Goal: Information Seeking & Learning: Learn about a topic

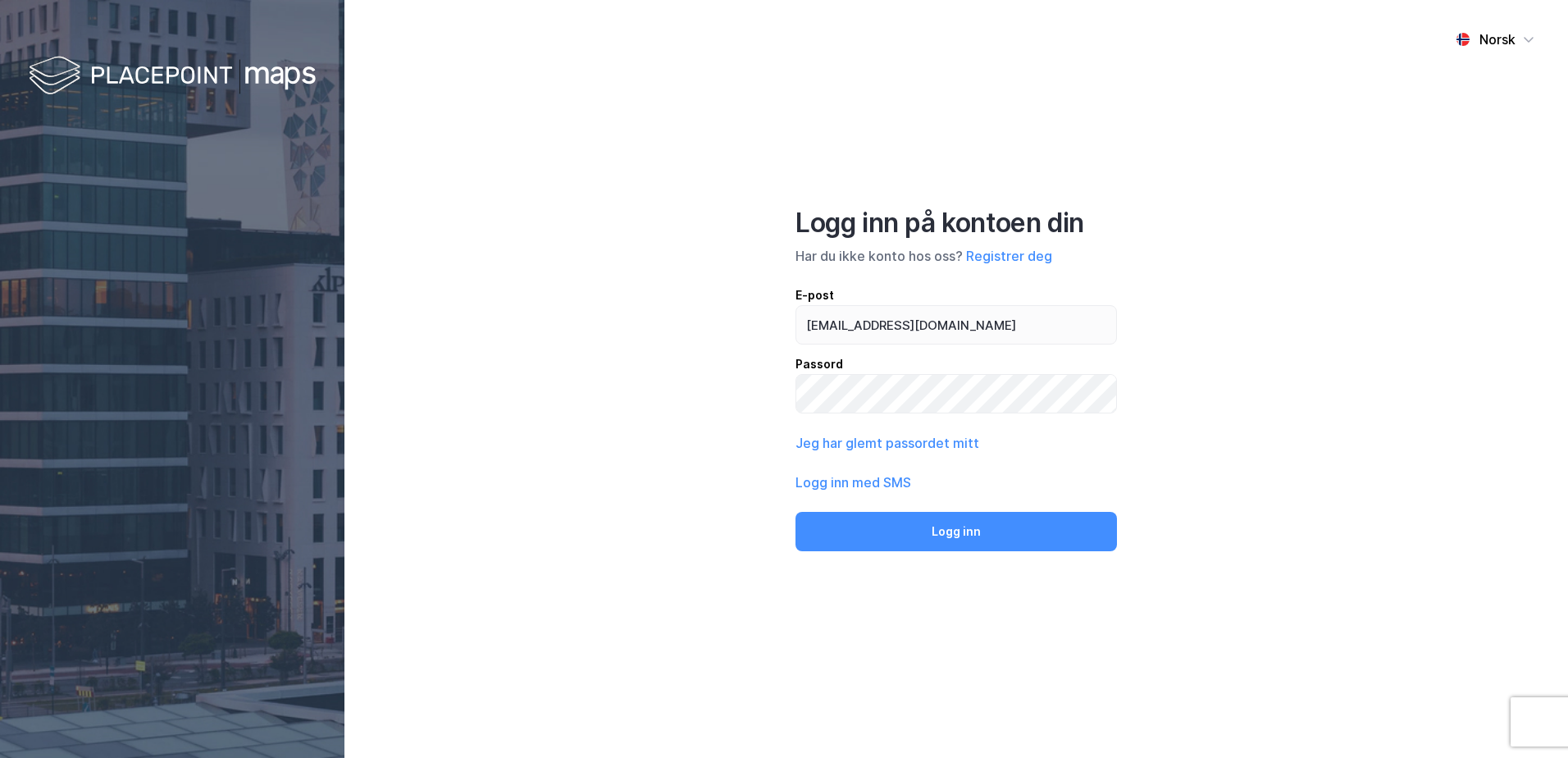
type input "[EMAIL_ADDRESS][DOMAIN_NAME]"
click at [795, 512] on button "Logg inn" at bounding box center [956, 531] width 322 height 39
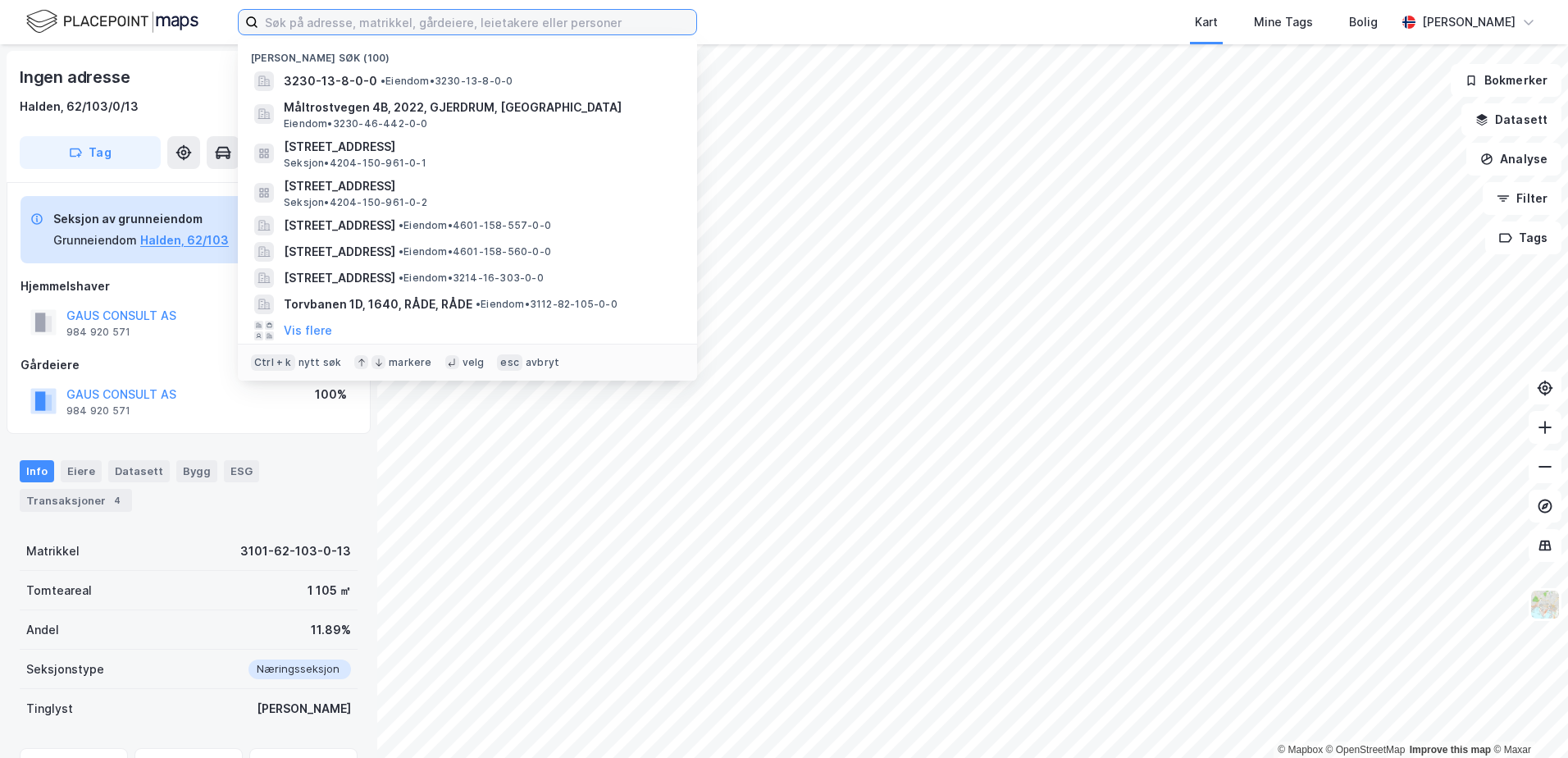
click at [513, 26] on input at bounding box center [477, 22] width 438 height 25
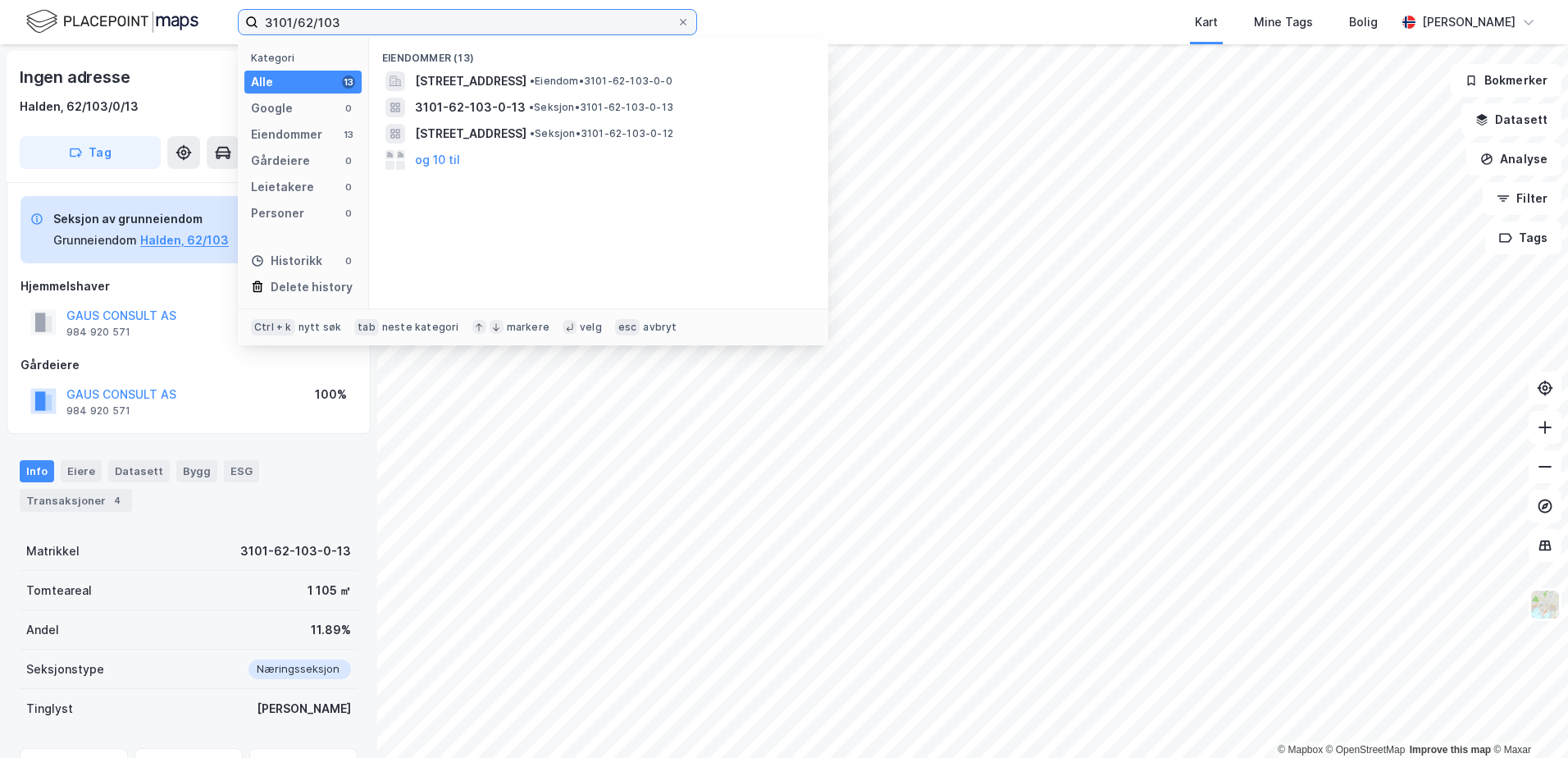
type input "3101/62/103"
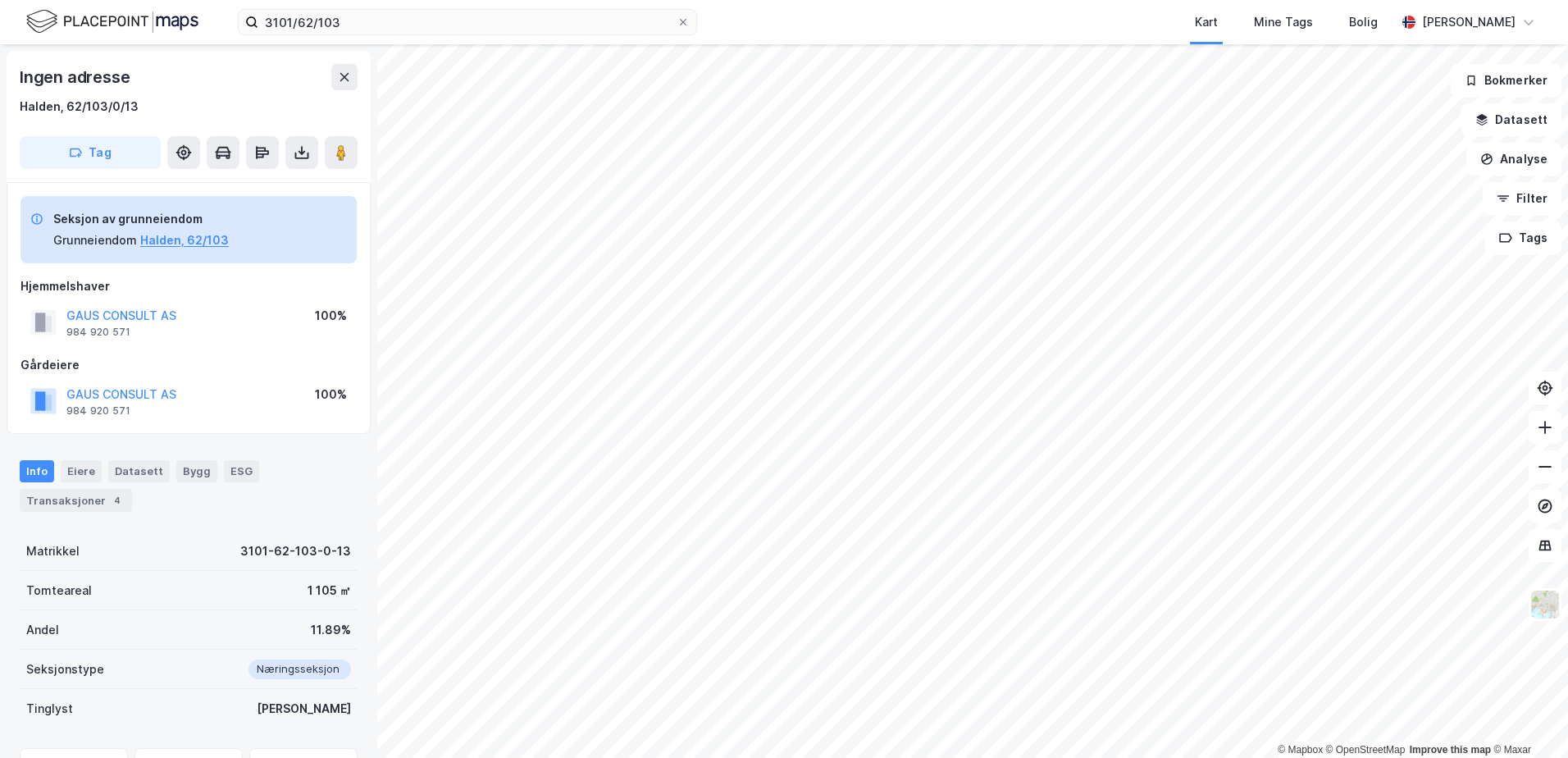
click at [1084, 21] on div "Kart Mine Tags Bolig" at bounding box center [1085, 22] width 620 height 44
click at [1494, 113] on button "Datasett" at bounding box center [1511, 120] width 100 height 33
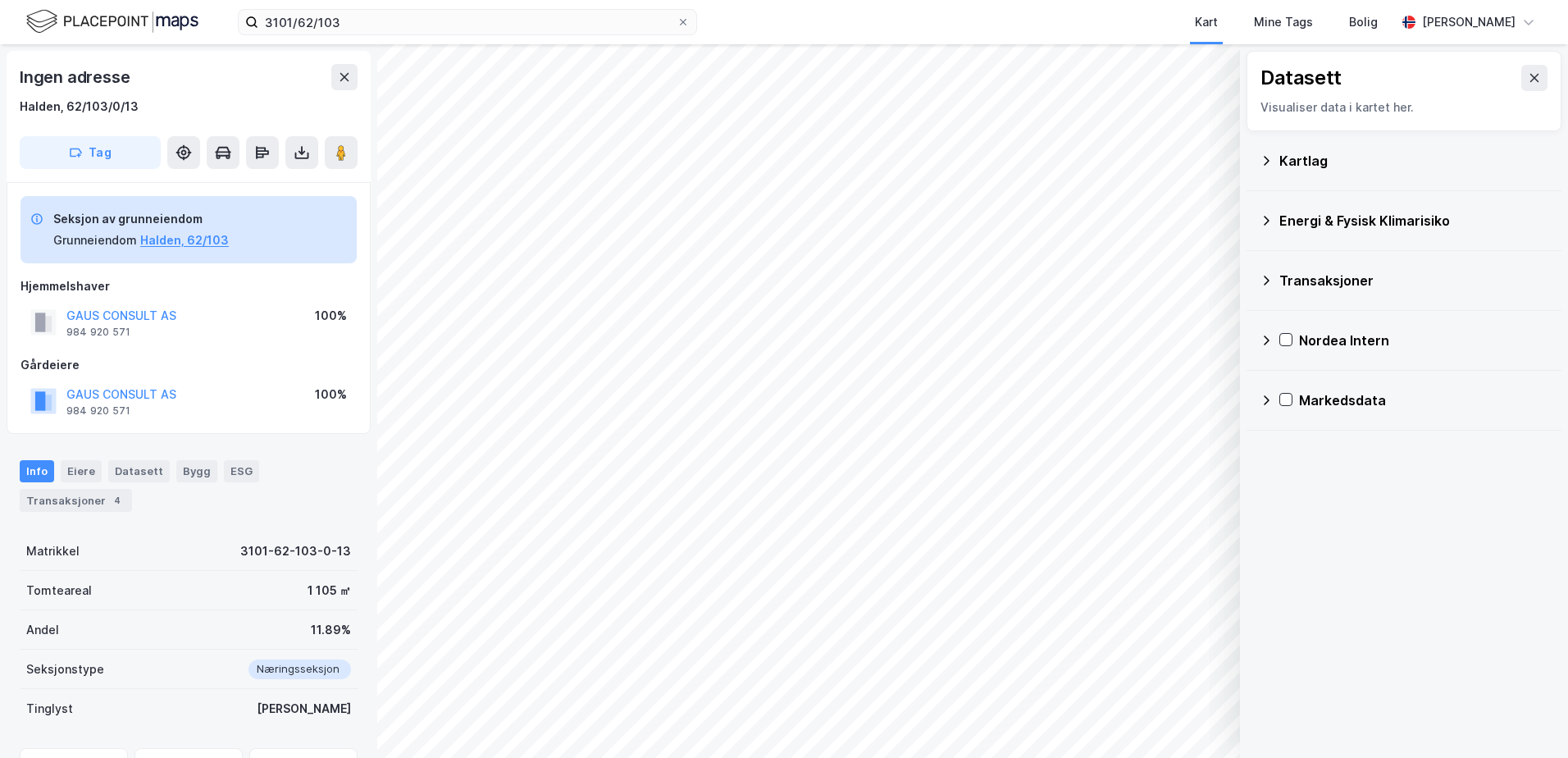
click at [1300, 161] on div "Kartlag" at bounding box center [1414, 161] width 269 height 20
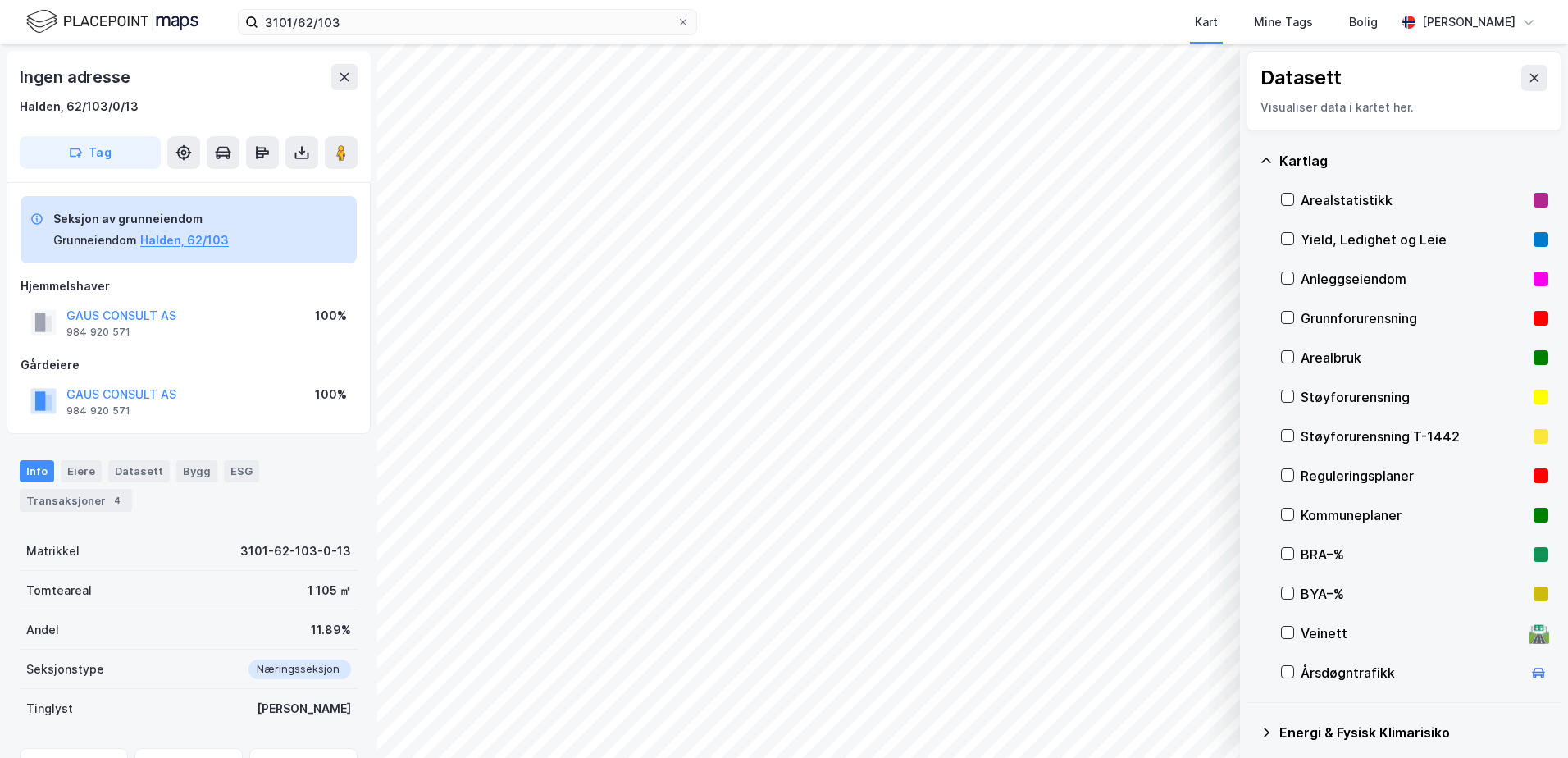
click at [1314, 315] on div "Grunnforurensning" at bounding box center [1414, 319] width 227 height 20
click at [1301, 316] on div "Grunnforurensning" at bounding box center [1414, 319] width 227 height 20
click at [1262, 162] on icon at bounding box center [1266, 160] width 10 height 5
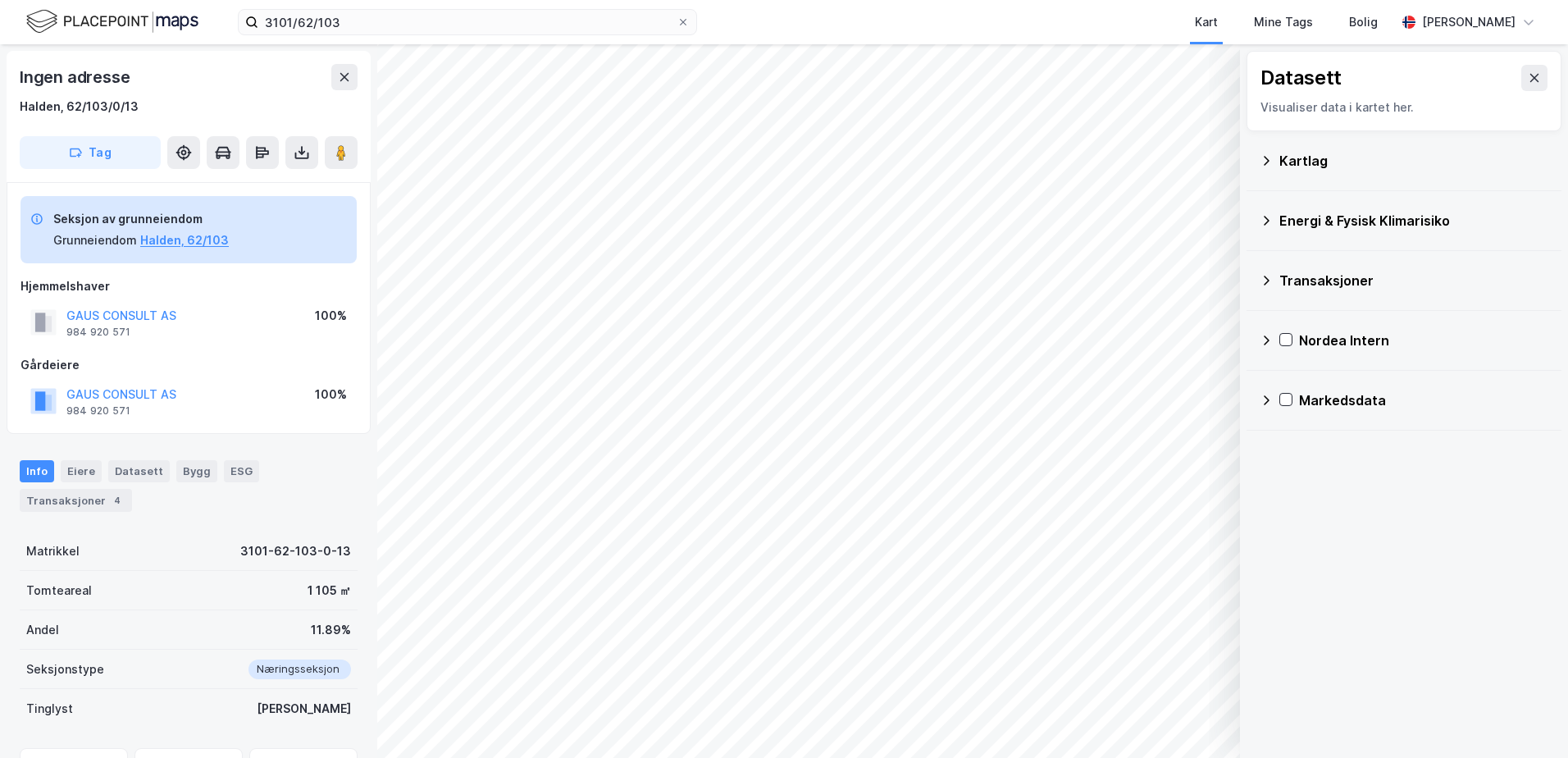
click at [1289, 221] on div "Energi & Fysisk Klimarisiko" at bounding box center [1414, 221] width 269 height 20
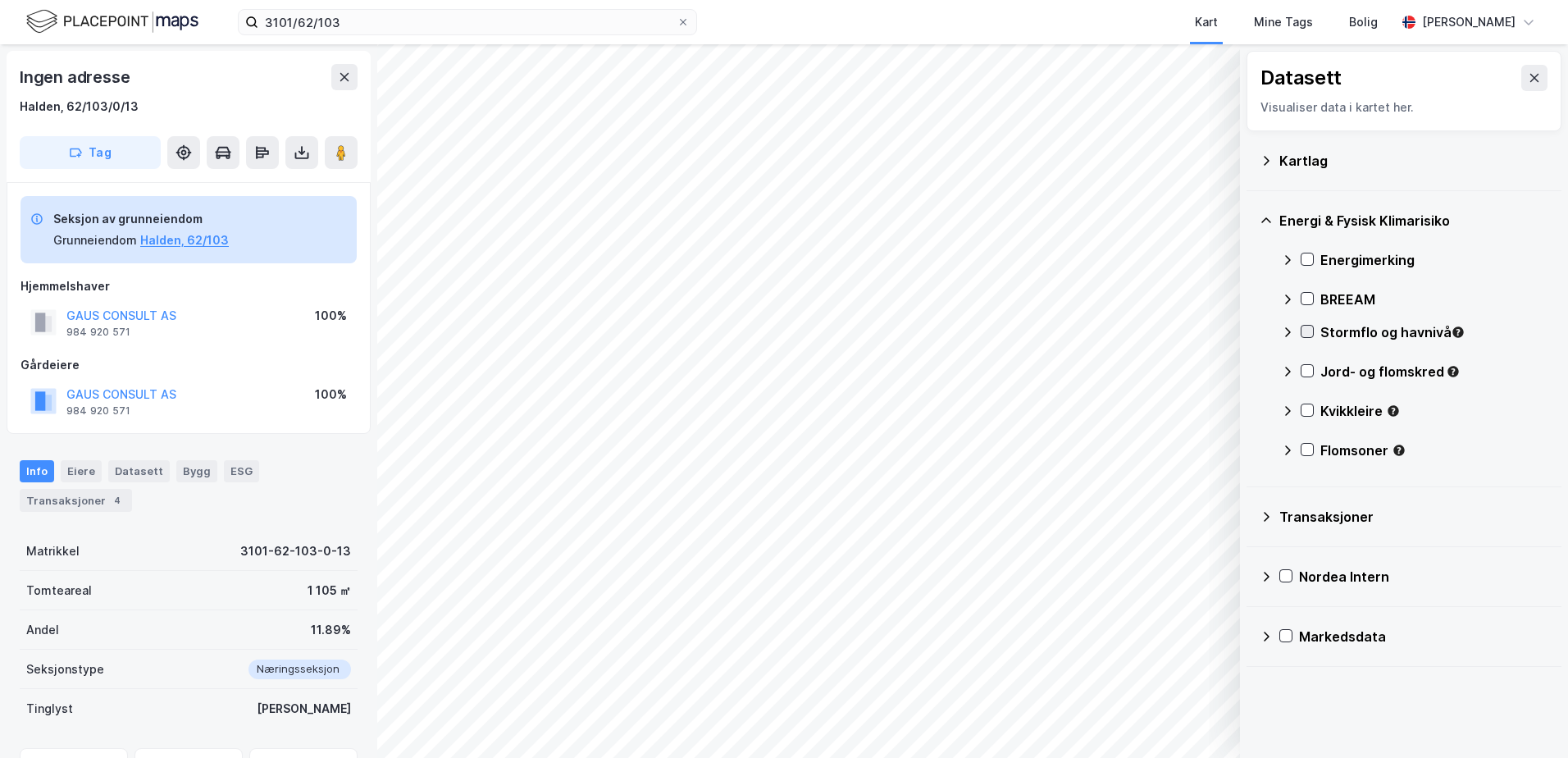
click at [1309, 338] on icon at bounding box center [1307, 332] width 11 height 11
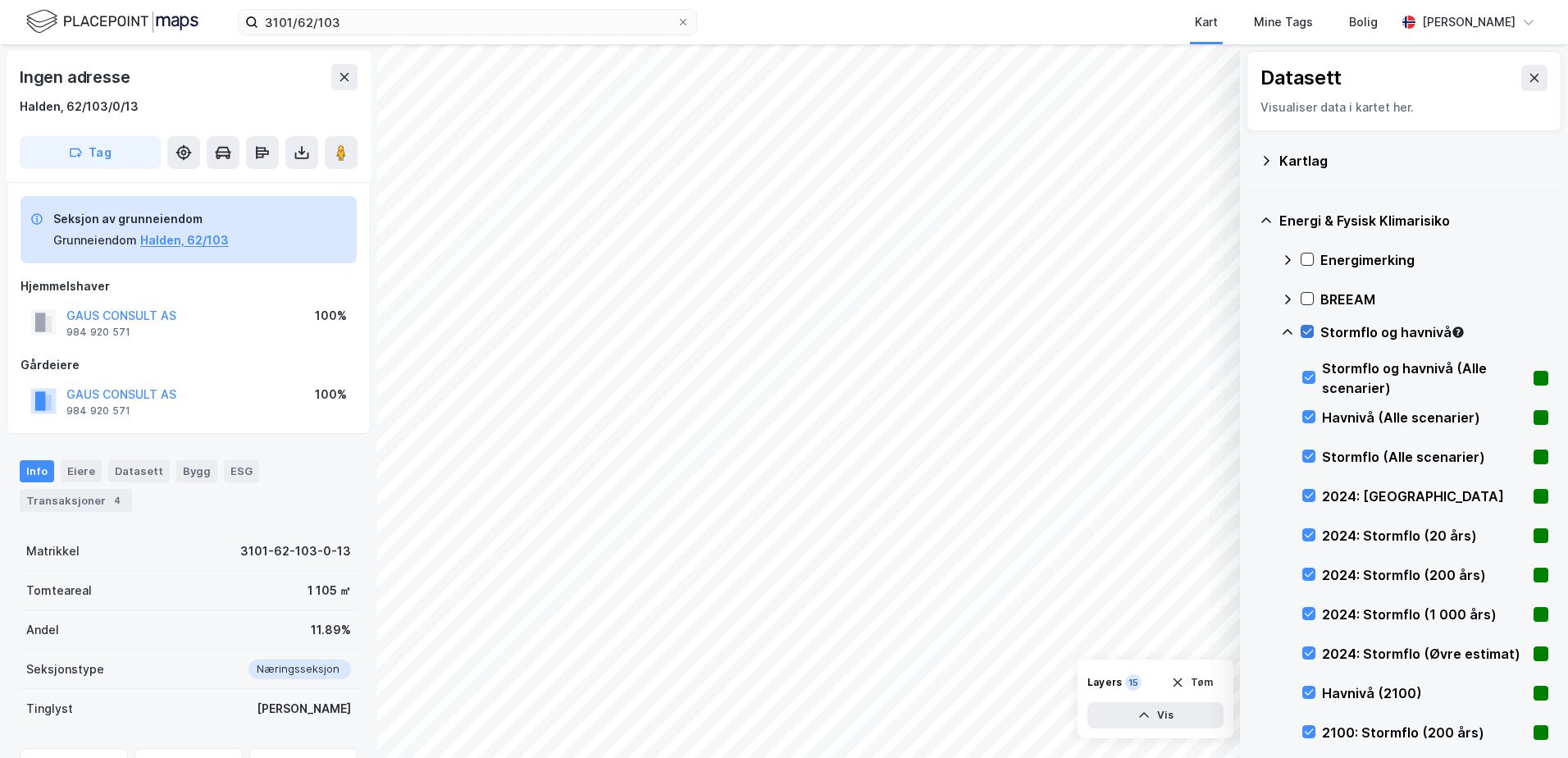
click at [1301, 328] on icon at bounding box center [1307, 332] width 11 height 11
click at [1286, 329] on icon at bounding box center [1287, 333] width 13 height 13
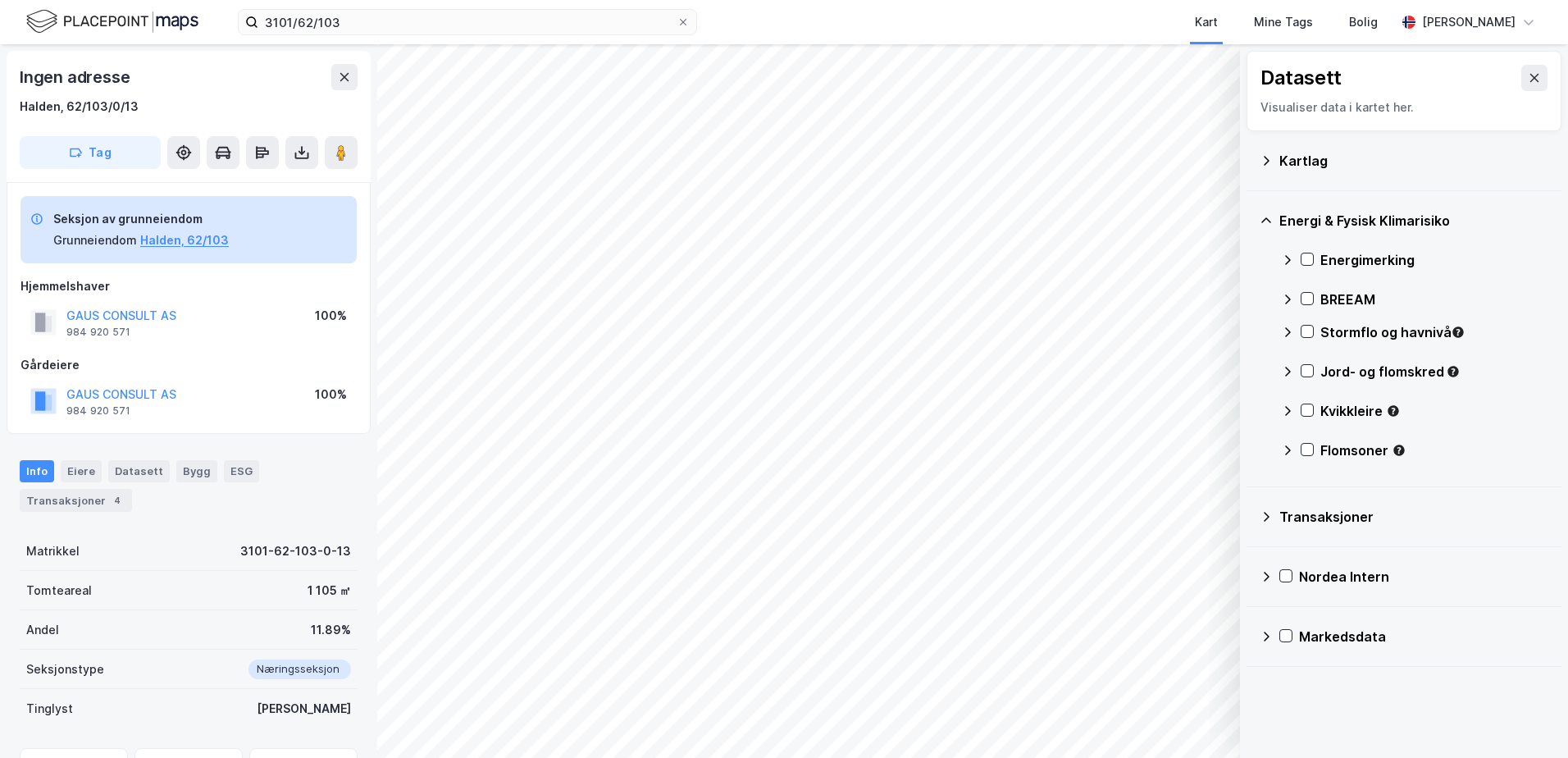
click at [1305, 364] on div "Jord- og flomskred" at bounding box center [1414, 379] width 268 height 39
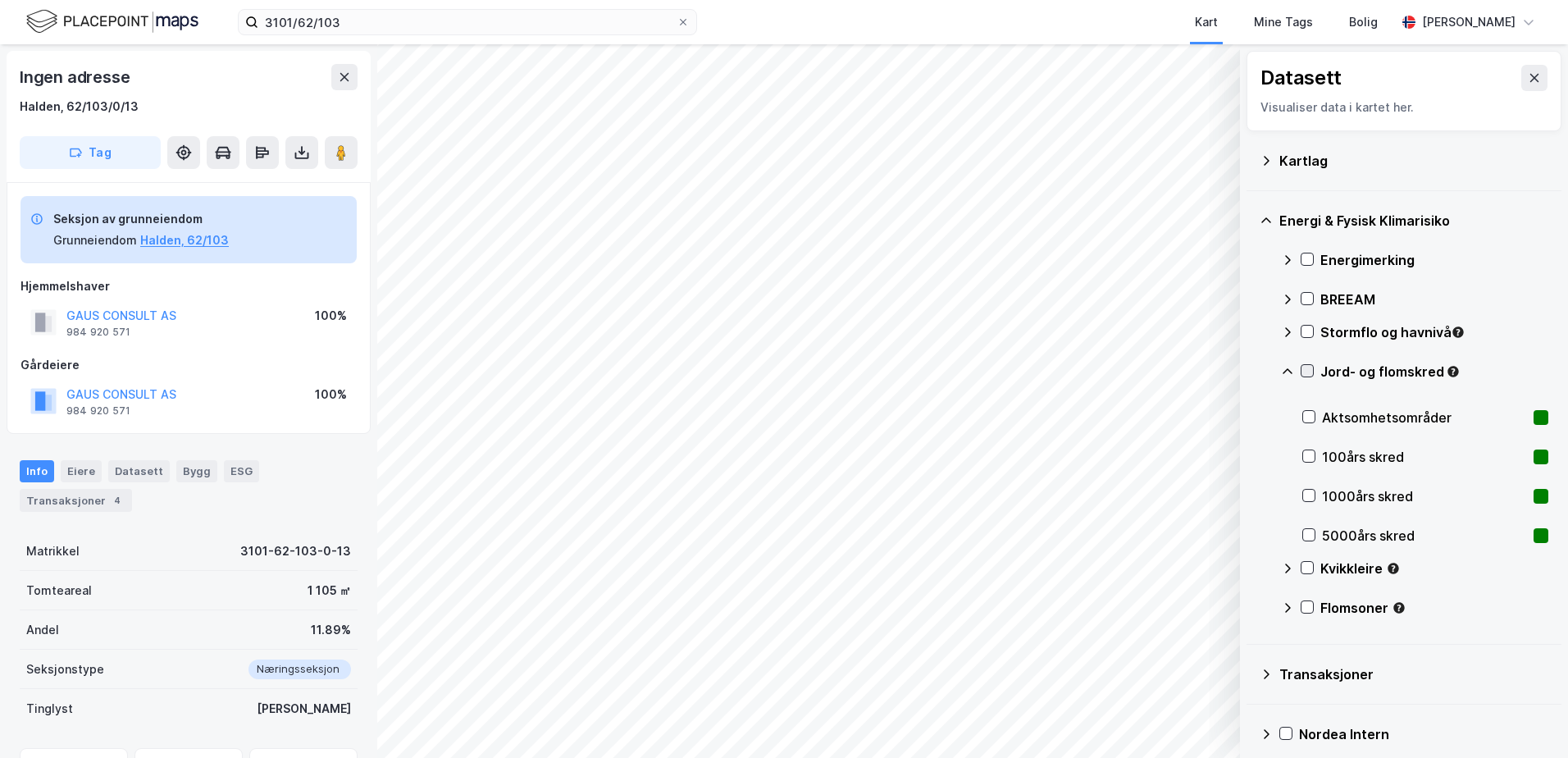
click at [1308, 370] on icon at bounding box center [1307, 371] width 11 height 11
click at [1290, 369] on icon at bounding box center [1287, 372] width 13 height 13
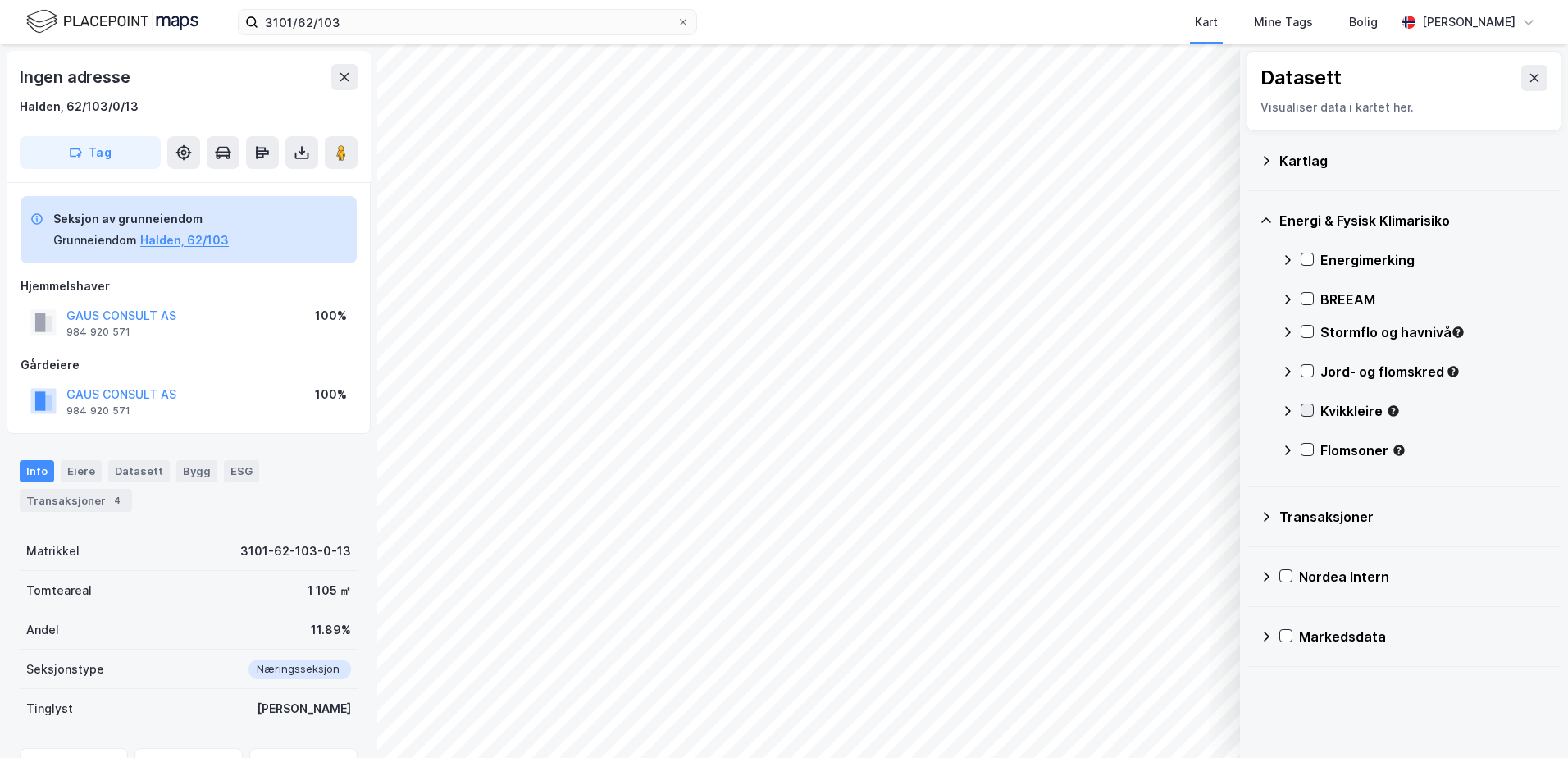
click at [1306, 407] on icon at bounding box center [1307, 410] width 11 height 11
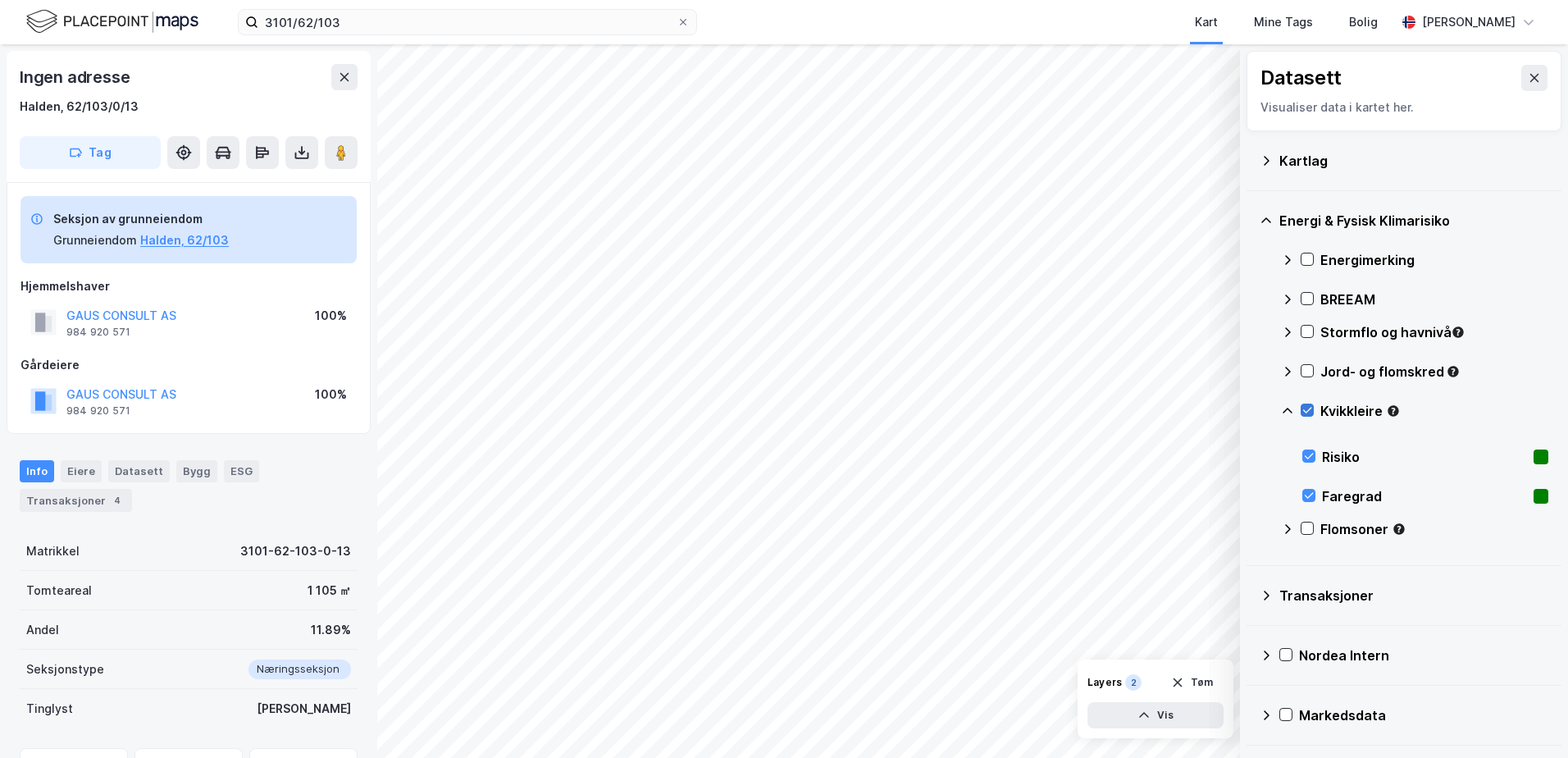
click at [1306, 407] on icon at bounding box center [1307, 410] width 11 height 11
click at [1291, 405] on icon at bounding box center [1287, 411] width 13 height 13
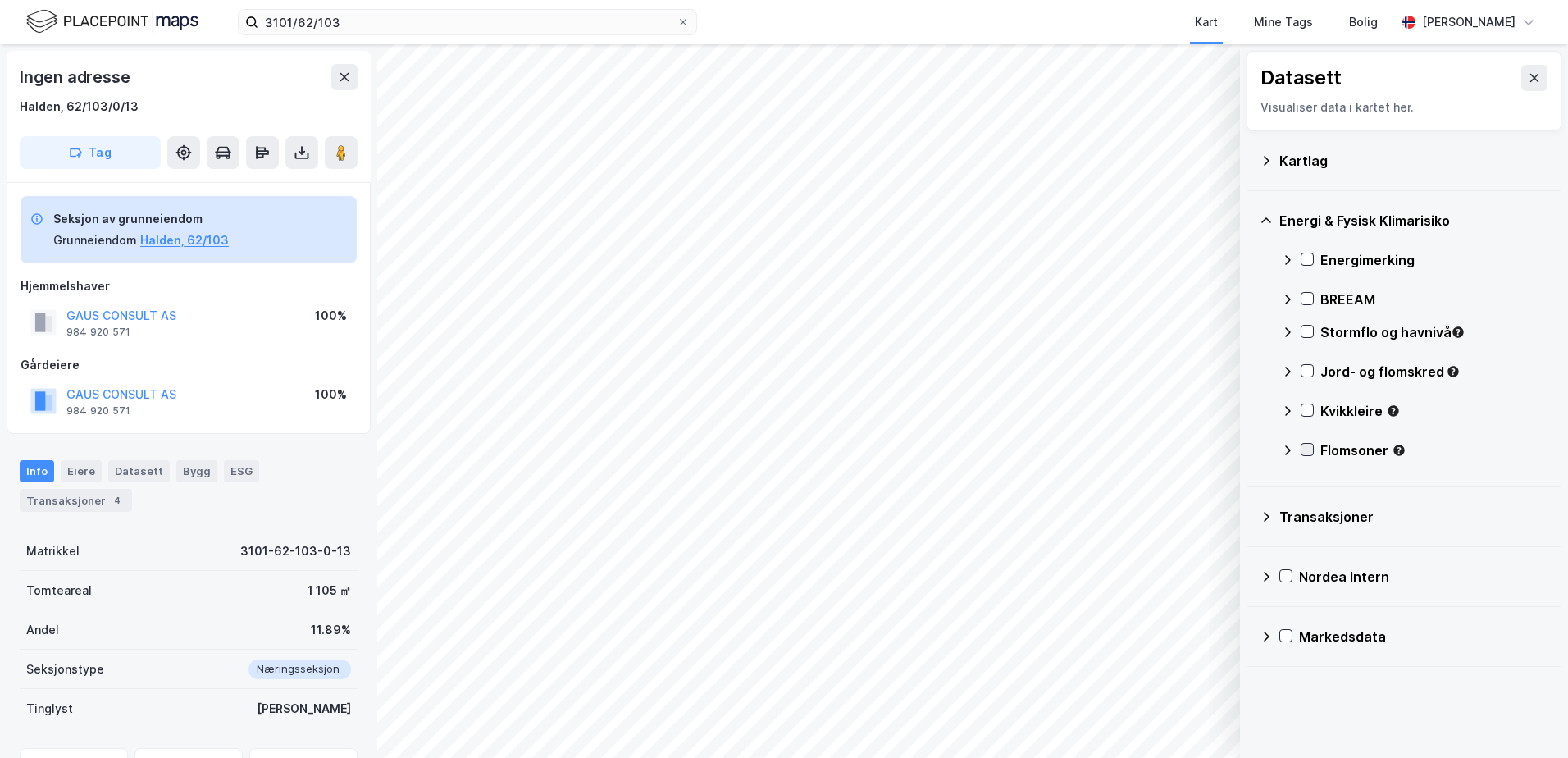
click at [1305, 446] on icon at bounding box center [1307, 449] width 11 height 11
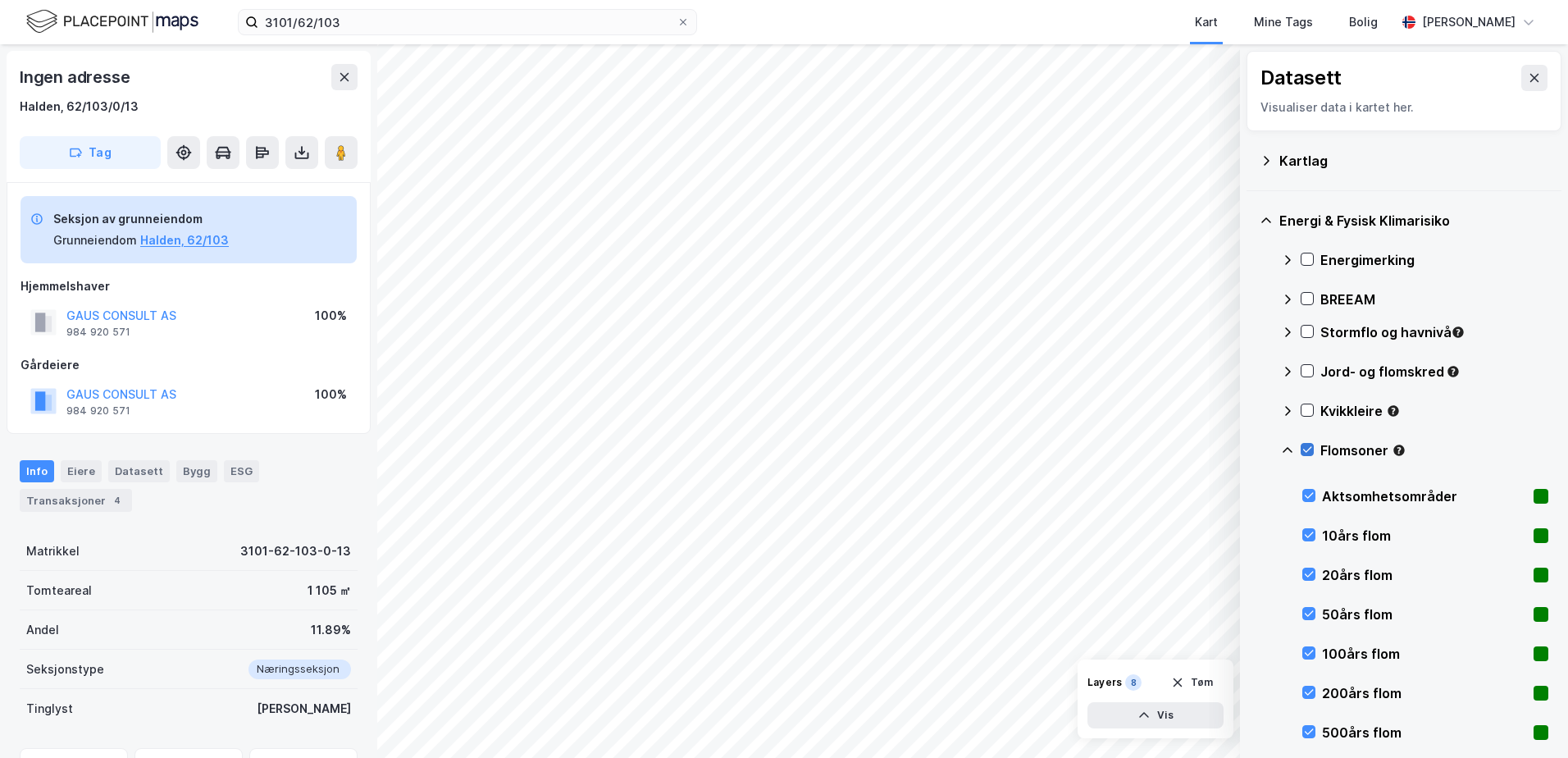
click at [1305, 446] on icon at bounding box center [1307, 449] width 11 height 11
click at [1308, 447] on icon at bounding box center [1307, 449] width 11 height 11
